Goal: Find specific page/section: Find specific page/section

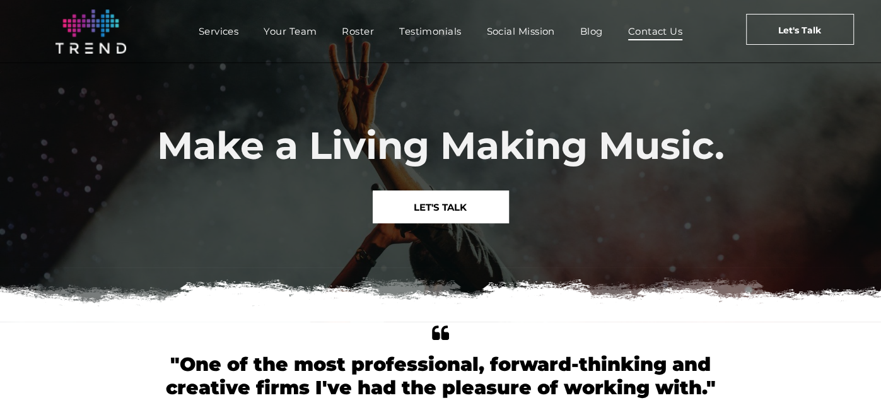
click at [655, 35] on span "Contact Us" at bounding box center [655, 31] width 55 height 18
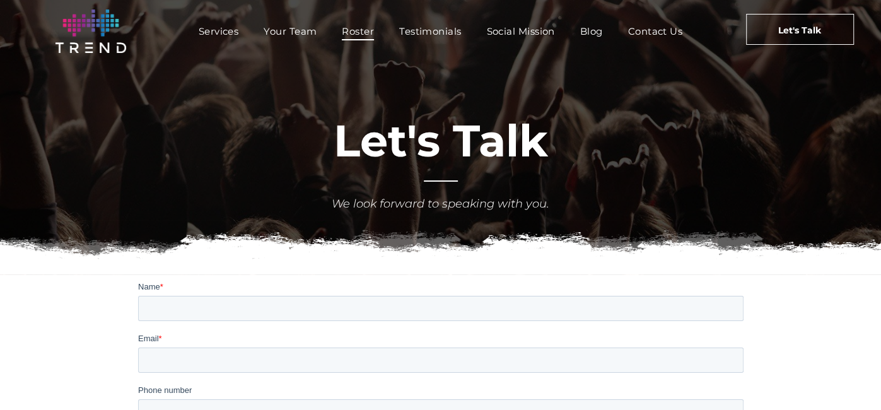
click at [354, 31] on span "Roster" at bounding box center [358, 31] width 32 height 18
